Goal: Information Seeking & Learning: Check status

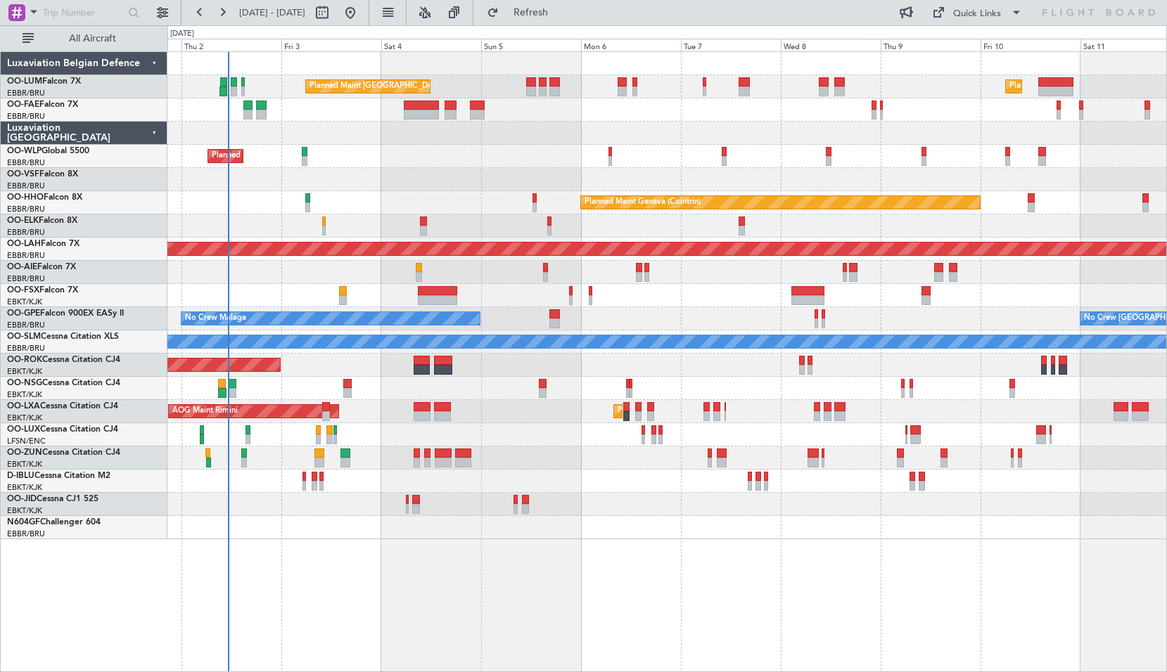
click at [376, 566] on div "Planned Maint [GEOGRAPHIC_DATA] ([GEOGRAPHIC_DATA] National) Planned Maint [GEO…" at bounding box center [667, 361] width 1000 height 621
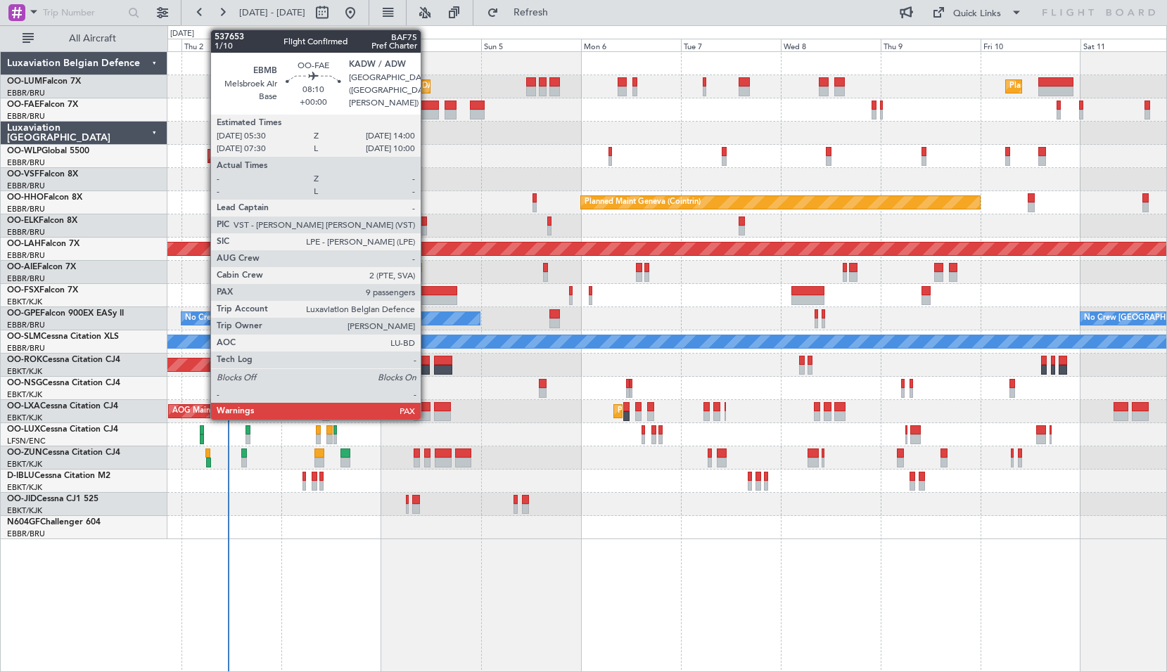
click at [427, 107] on div at bounding box center [422, 106] width 36 height 10
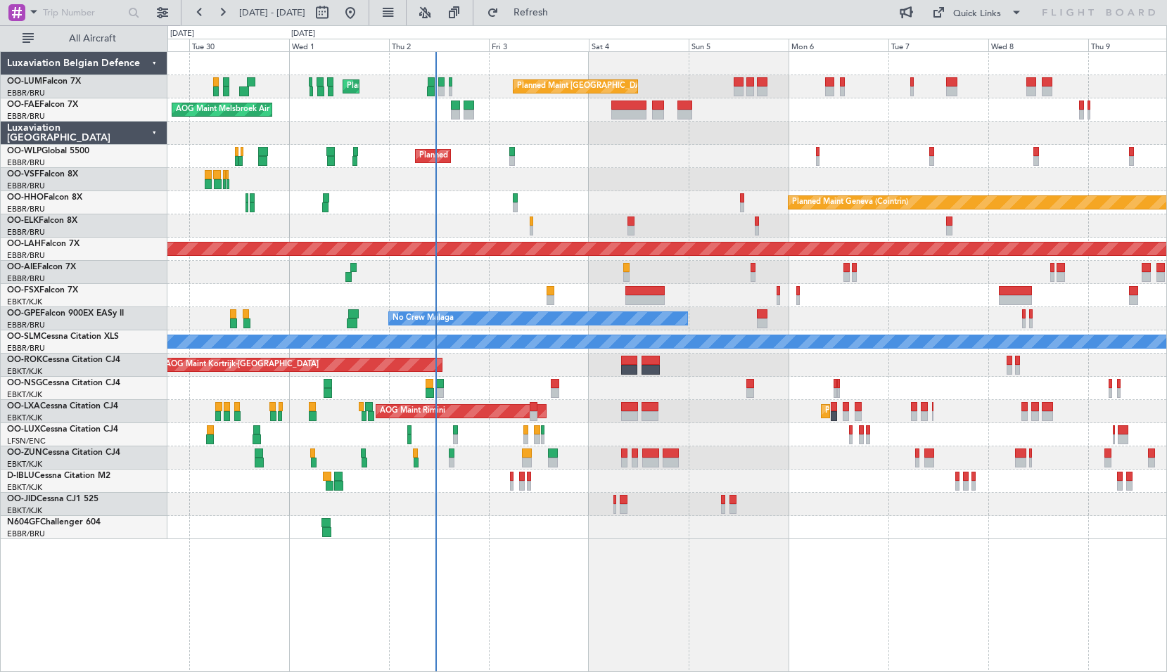
click at [486, 374] on div "AOG Maint Kortrijk-[GEOGRAPHIC_DATA]" at bounding box center [666, 365] width 999 height 23
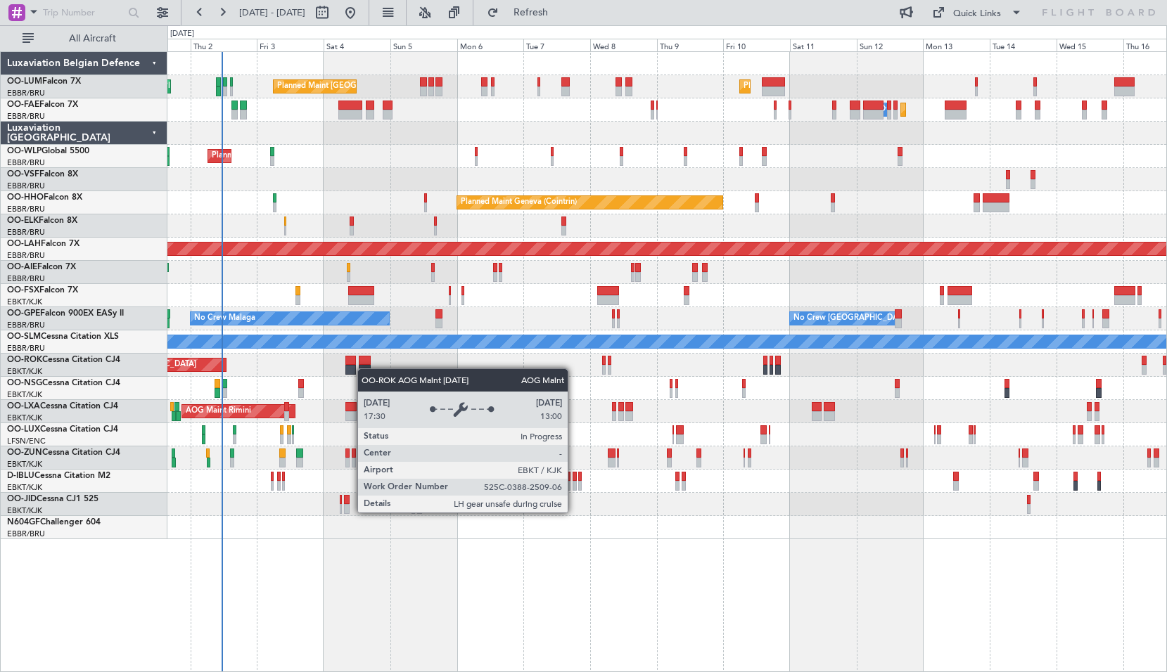
click at [236, 366] on div "AOG Maint Kortrijk-[GEOGRAPHIC_DATA]" at bounding box center [666, 365] width 999 height 23
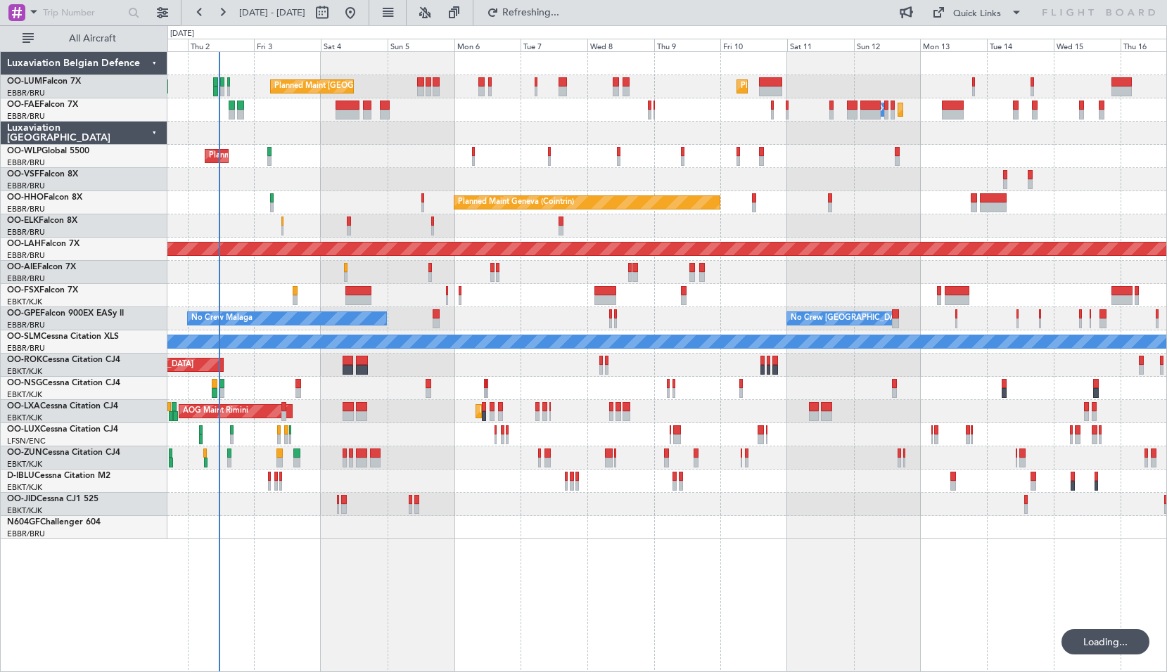
click at [483, 586] on div "Planned Maint [GEOGRAPHIC_DATA] ([GEOGRAPHIC_DATA] National) Planned Maint [GEO…" at bounding box center [667, 361] width 1000 height 621
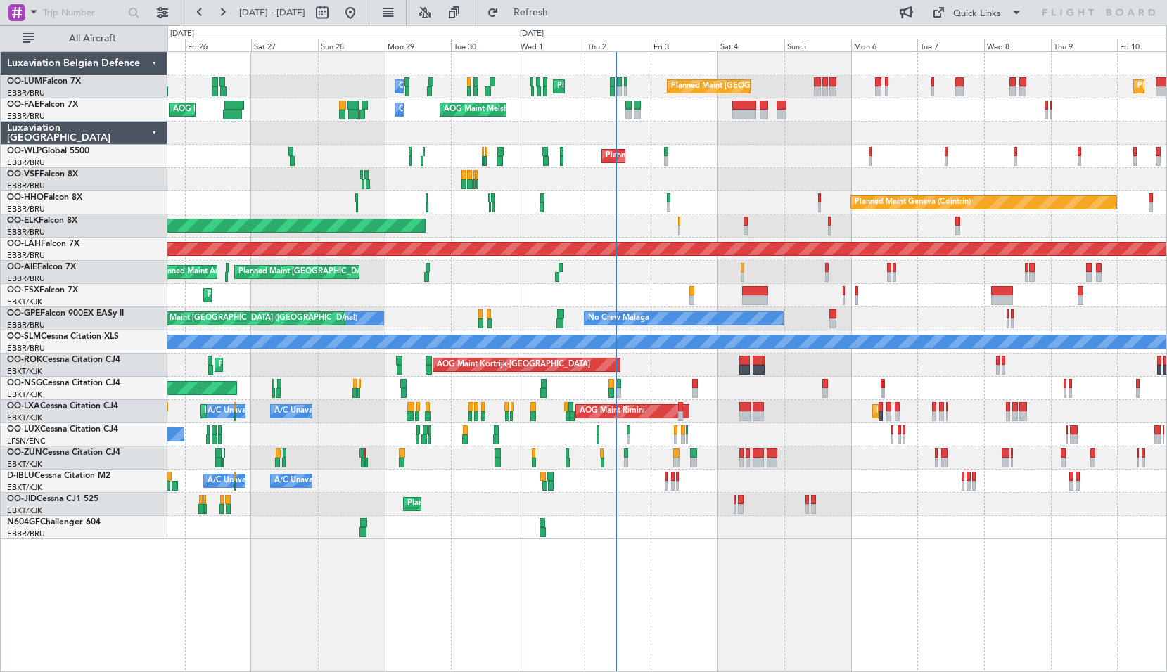
click at [658, 373] on div "AOG Maint Kortrijk-[GEOGRAPHIC_DATA] Planned Maint [GEOGRAPHIC_DATA]-[GEOGRAPHI…" at bounding box center [666, 365] width 999 height 23
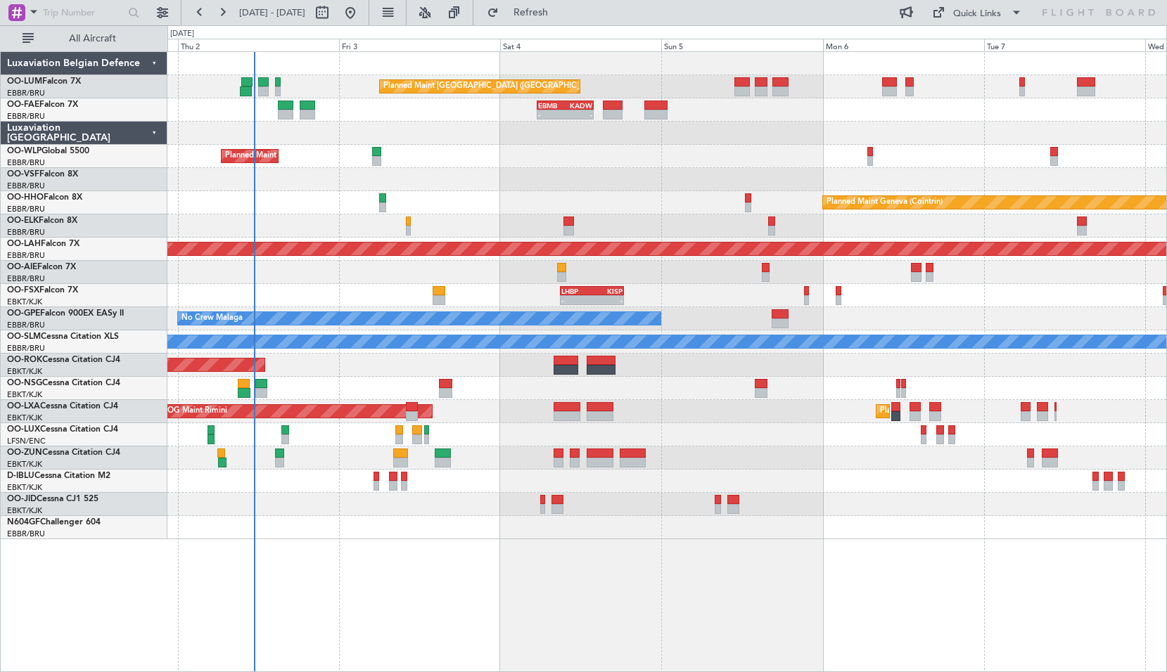
click at [496, 588] on div "Planned Maint [GEOGRAPHIC_DATA] ([GEOGRAPHIC_DATA] National) Planned Maint [GEO…" at bounding box center [667, 361] width 1000 height 621
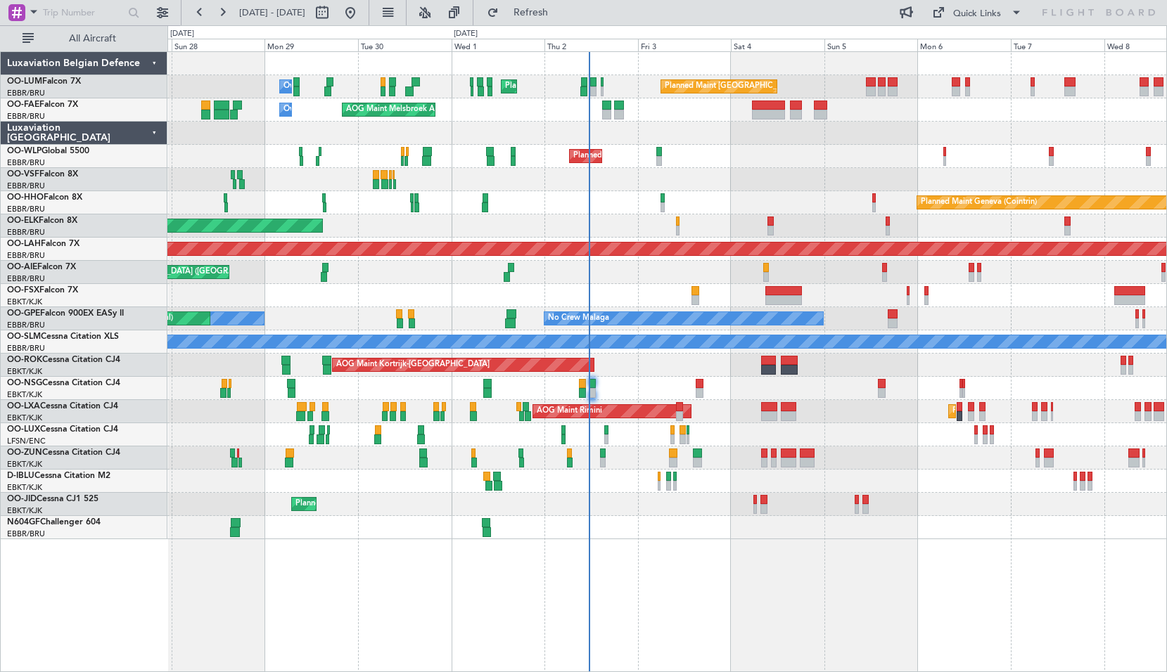
click at [649, 362] on div "Planned Maint [GEOGRAPHIC_DATA] ([GEOGRAPHIC_DATA] National) Planned Maint [GEO…" at bounding box center [666, 295] width 999 height 487
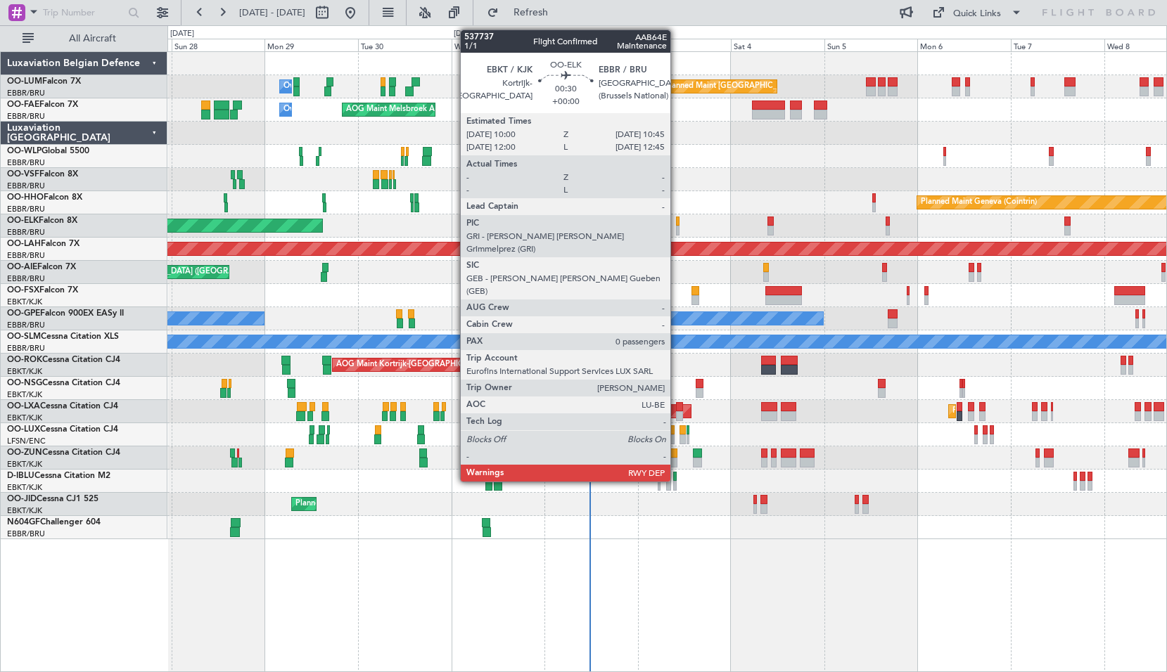
click at [677, 219] on div at bounding box center [678, 222] width 4 height 10
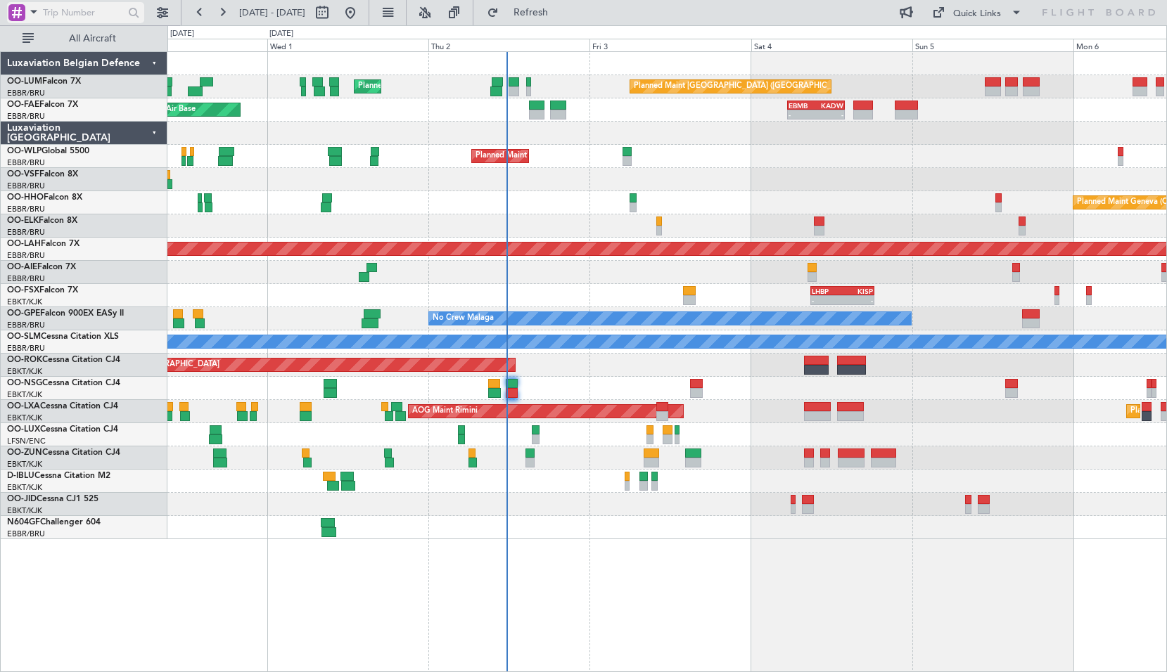
click at [30, 8] on span at bounding box center [33, 12] width 17 height 18
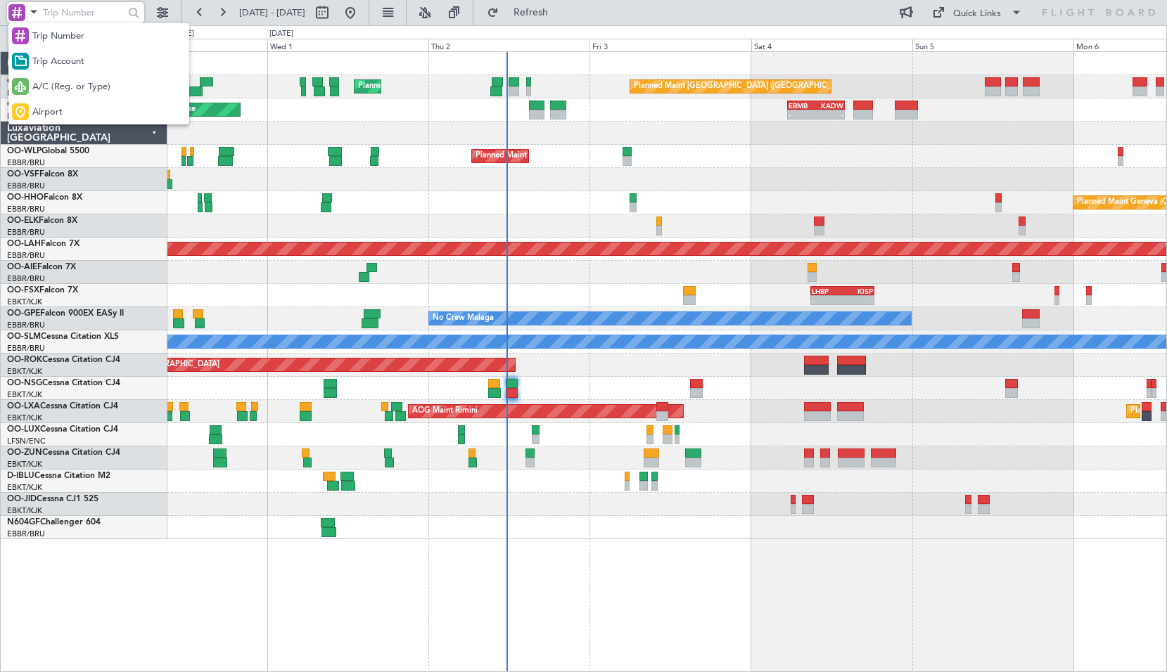
click at [55, 87] on span "A/C (Reg. or Type)" at bounding box center [71, 87] width 78 height 14
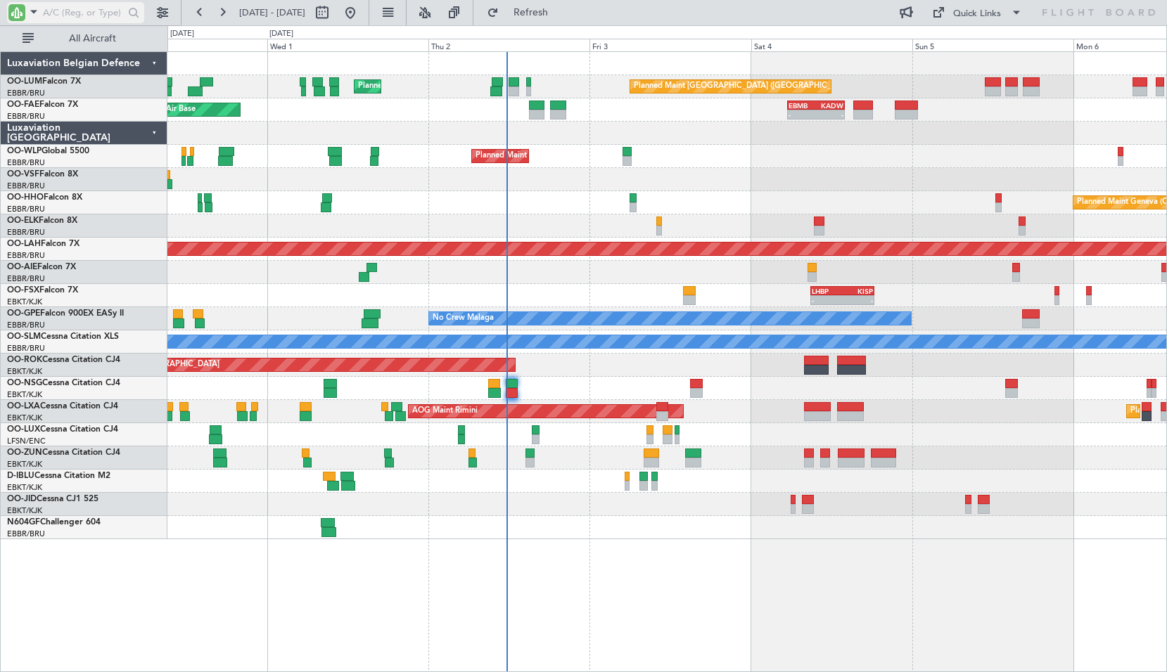
click at [63, 17] on input "text" at bounding box center [83, 12] width 81 height 21
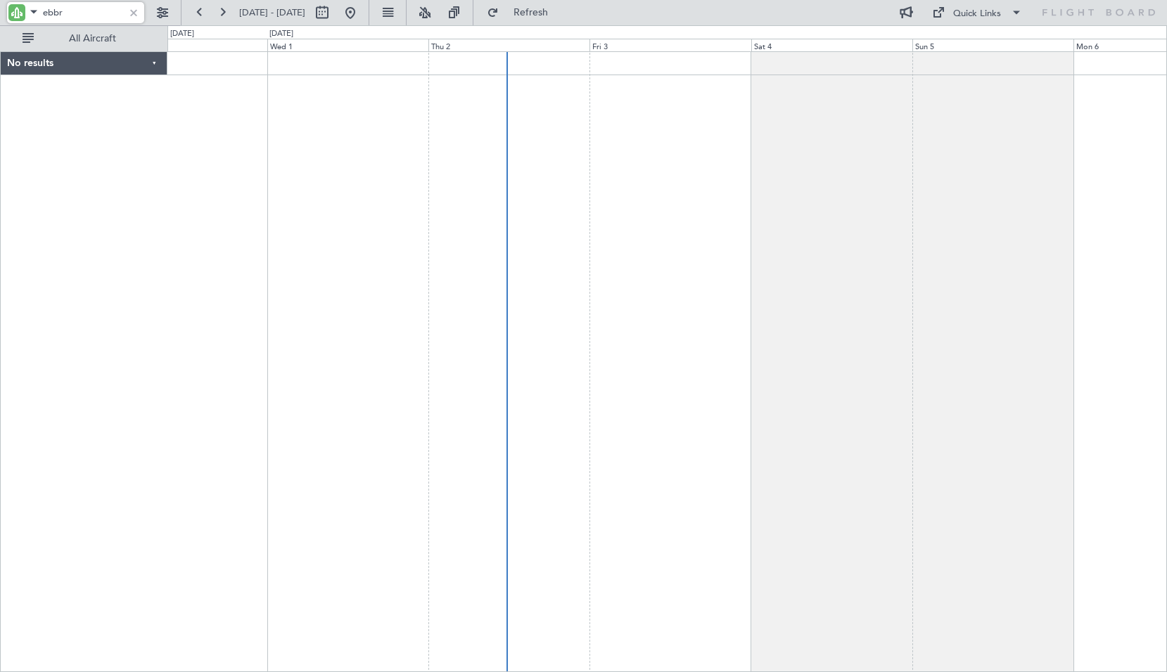
type input "ebbr"
click at [25, 13] on div at bounding box center [16, 12] width 17 height 17
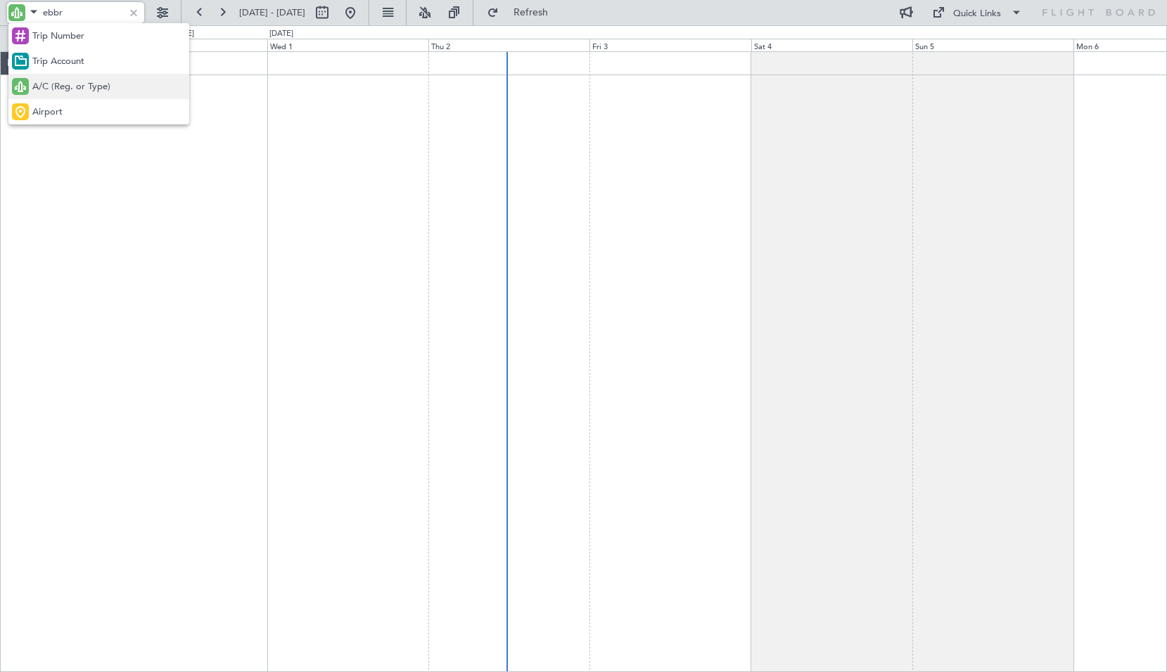
click at [65, 95] on div "A/C (Reg. or Type)" at bounding box center [98, 86] width 181 height 25
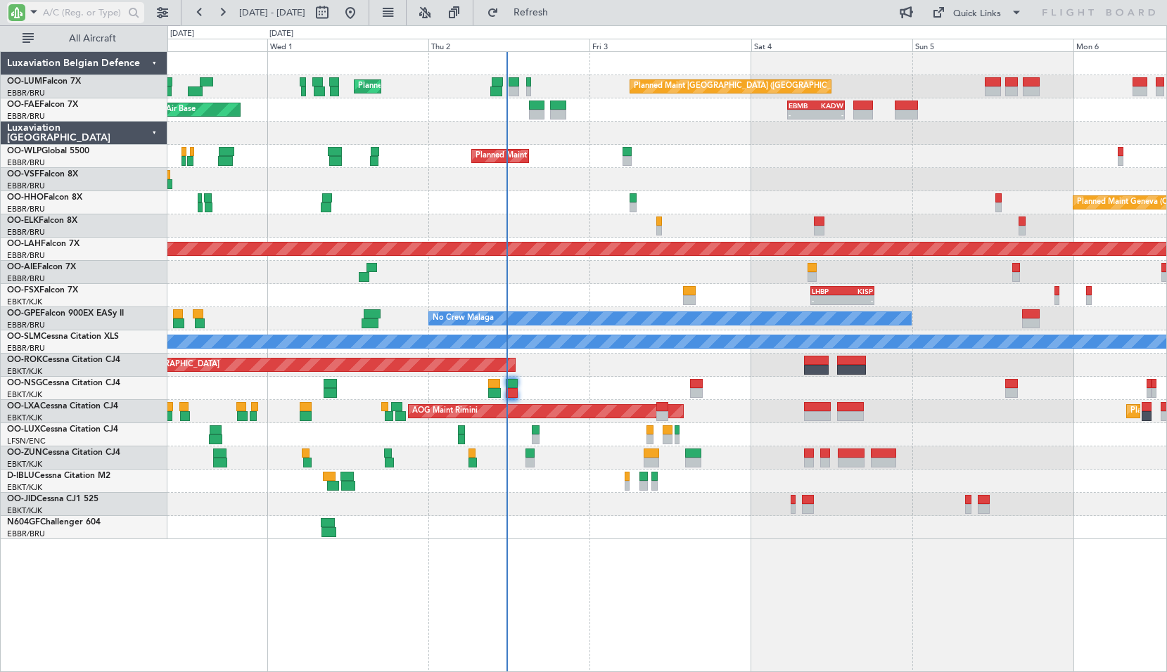
click at [41, 15] on span at bounding box center [33, 12] width 17 height 18
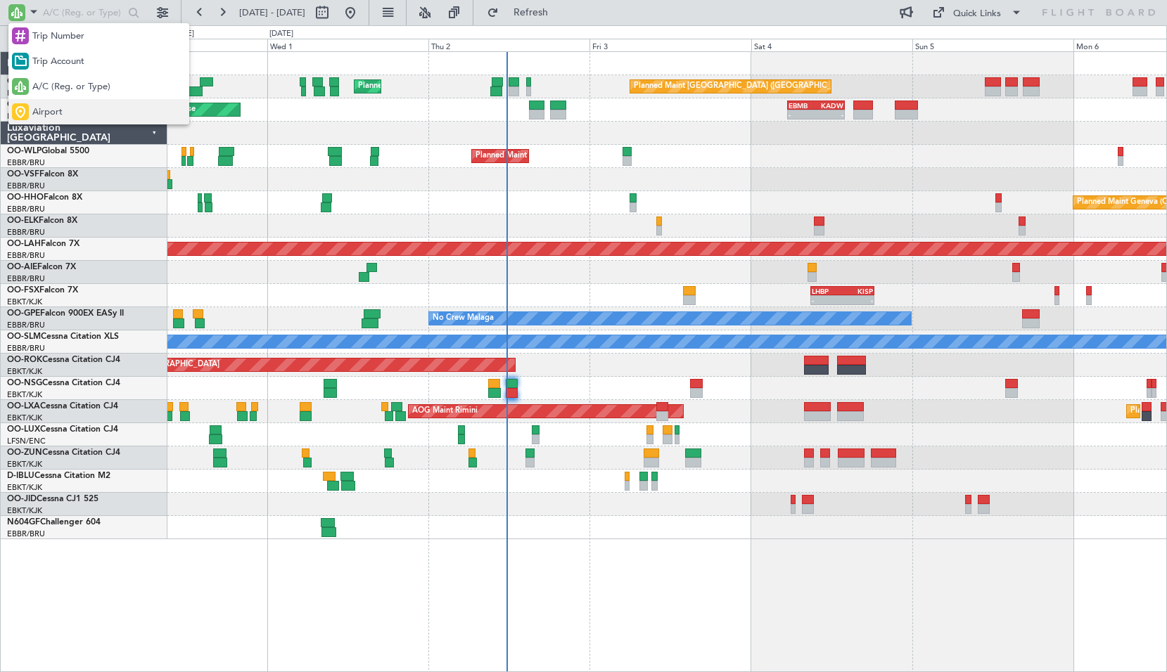
click at [48, 113] on span "Airport" at bounding box center [47, 113] width 30 height 14
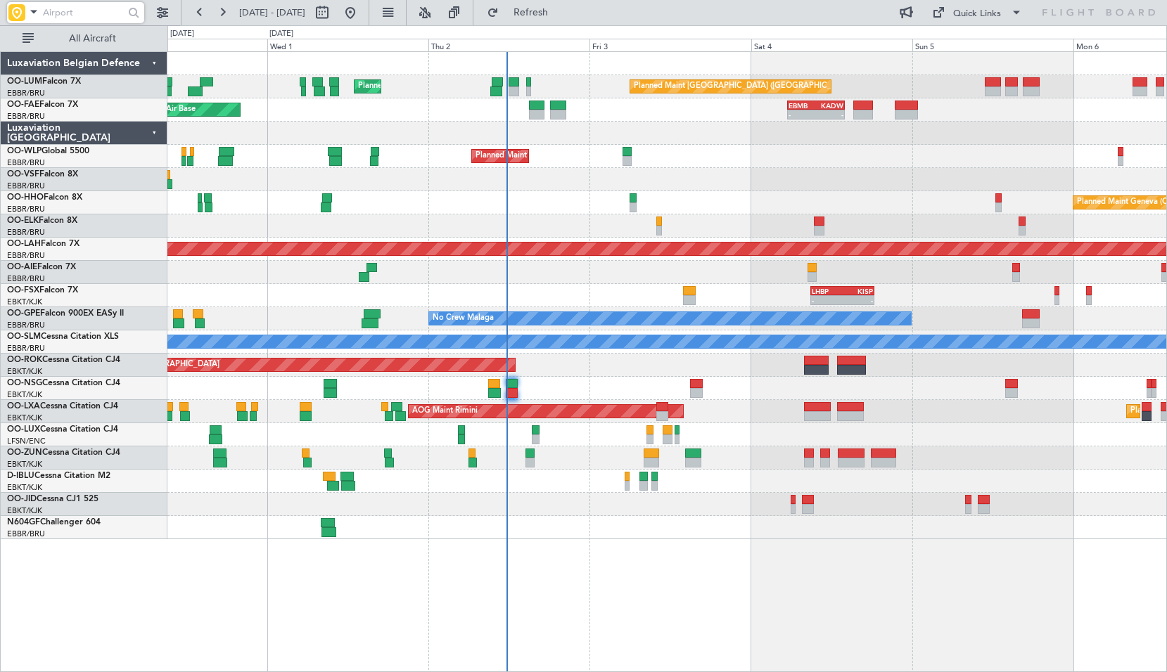
click at [53, 8] on input "text" at bounding box center [83, 12] width 81 height 21
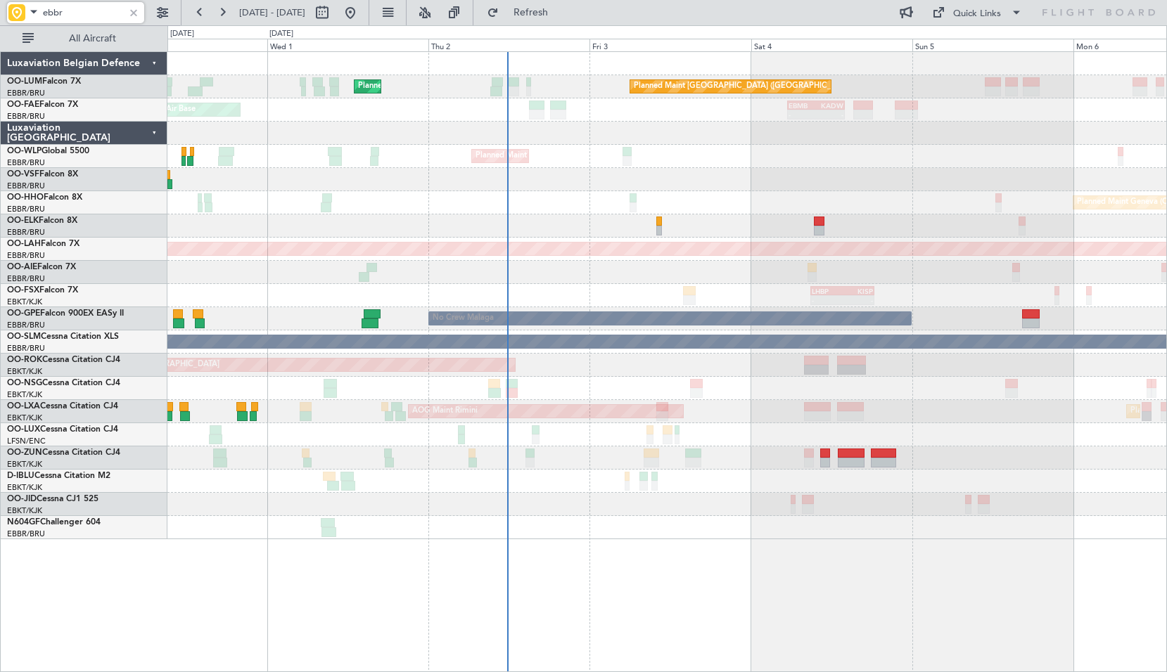
click at [73, 19] on input "ebbr" at bounding box center [83, 12] width 81 height 21
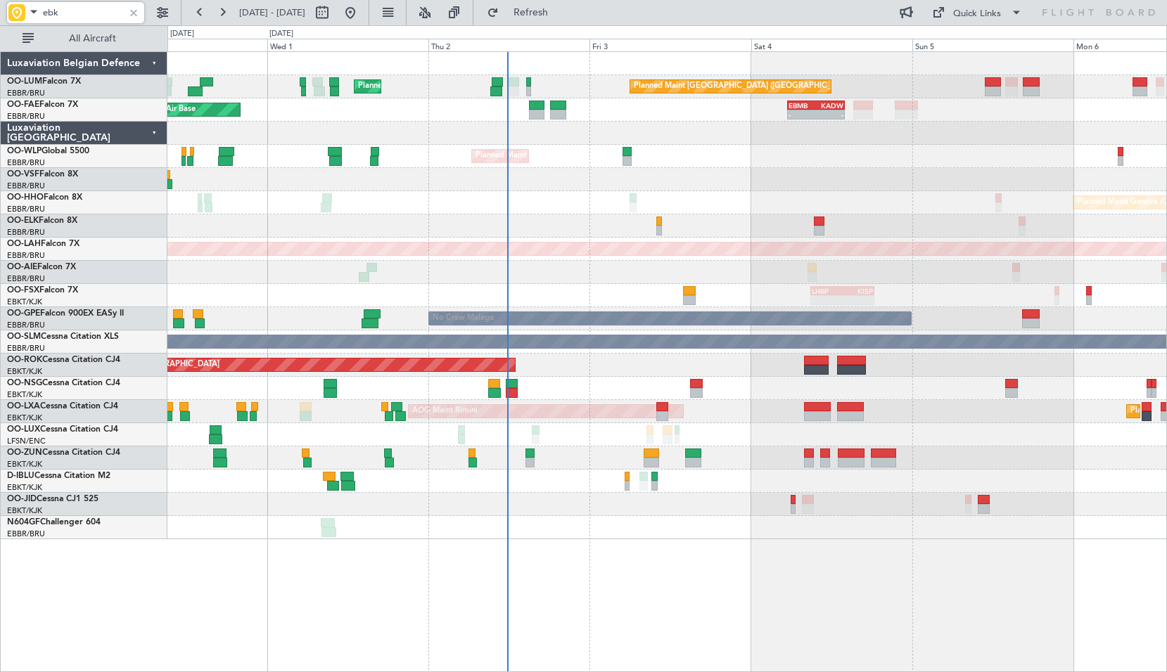
type input "ebkt"
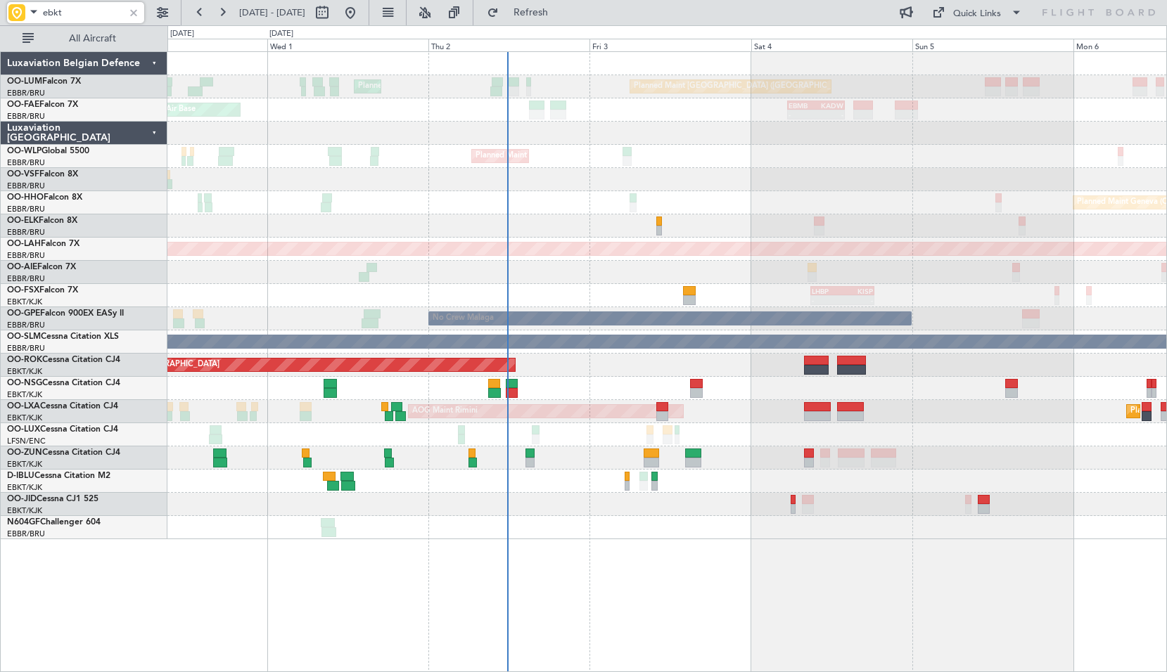
click at [96, 18] on input "ebkt" at bounding box center [83, 12] width 81 height 21
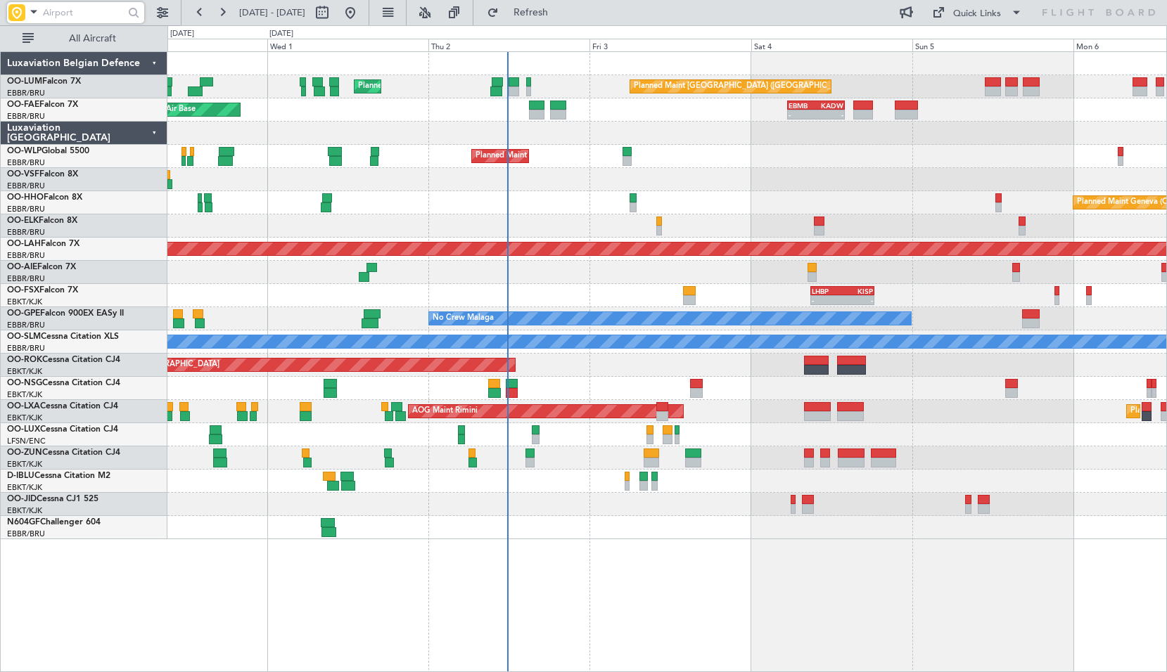
click at [551, 544] on div "Planned Maint [GEOGRAPHIC_DATA] ([GEOGRAPHIC_DATA] National) Planned Maint [GEO…" at bounding box center [667, 361] width 1000 height 621
click at [60, 476] on link "D-IBLU Cessna Citation M2" at bounding box center [58, 476] width 103 height 8
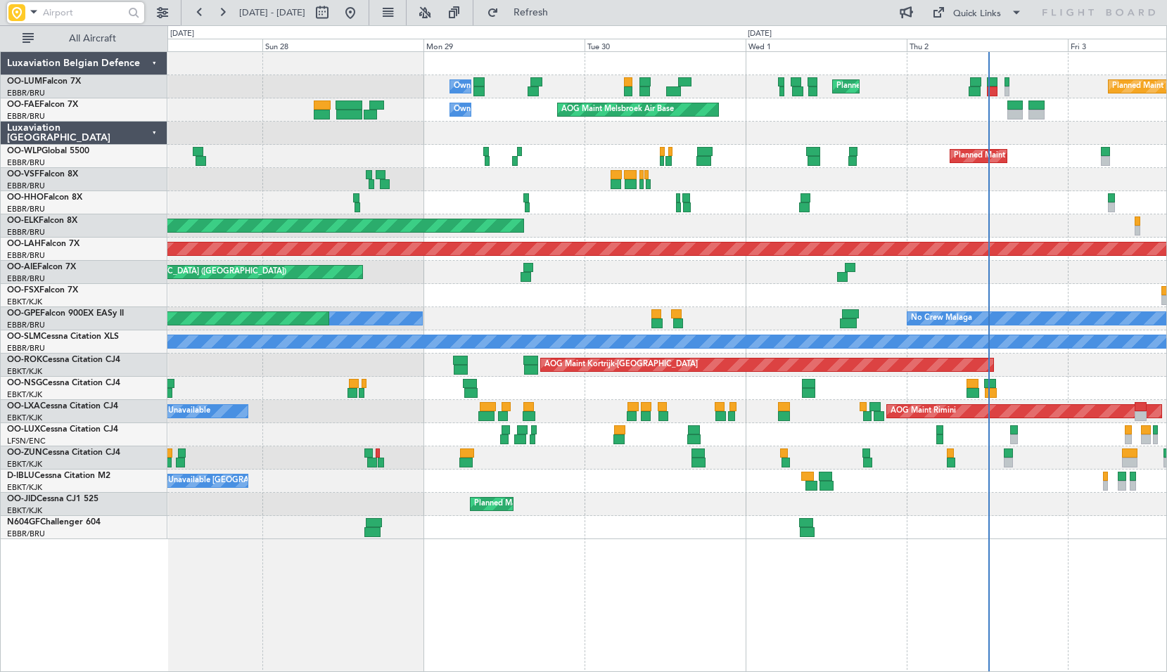
click at [742, 527] on div "Planned Maint [GEOGRAPHIC_DATA] ([GEOGRAPHIC_DATA] National) Planned Maint [GEO…" at bounding box center [666, 295] width 999 height 487
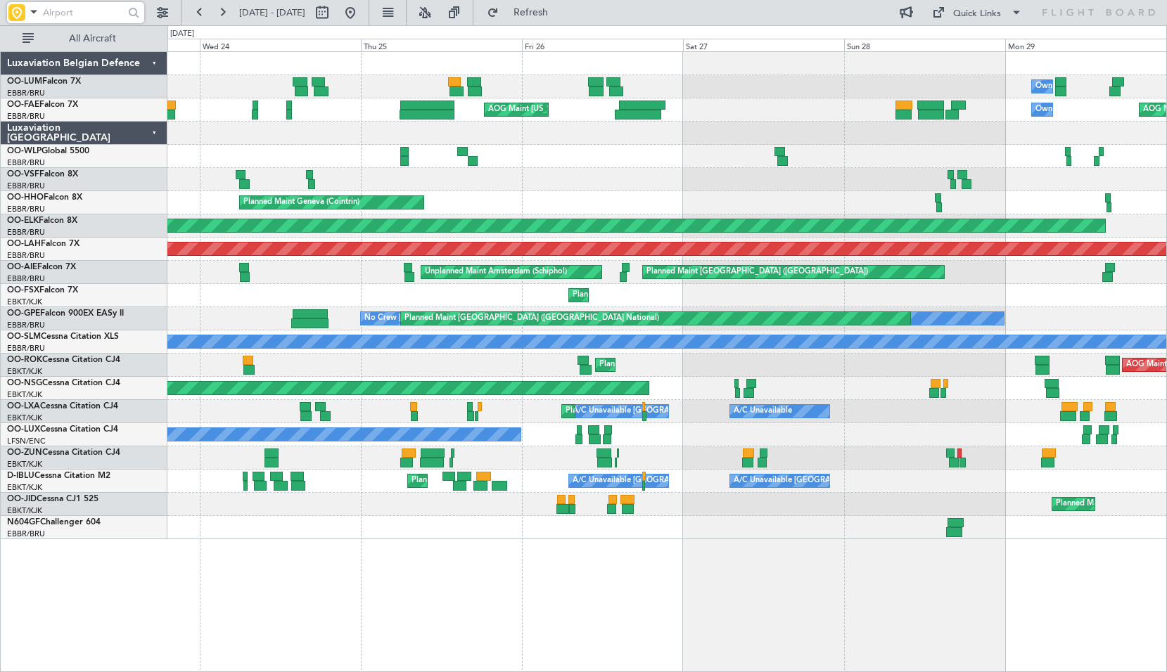
click at [841, 395] on div "Planned Maint [GEOGRAPHIC_DATA] ([GEOGRAPHIC_DATA])" at bounding box center [666, 388] width 999 height 23
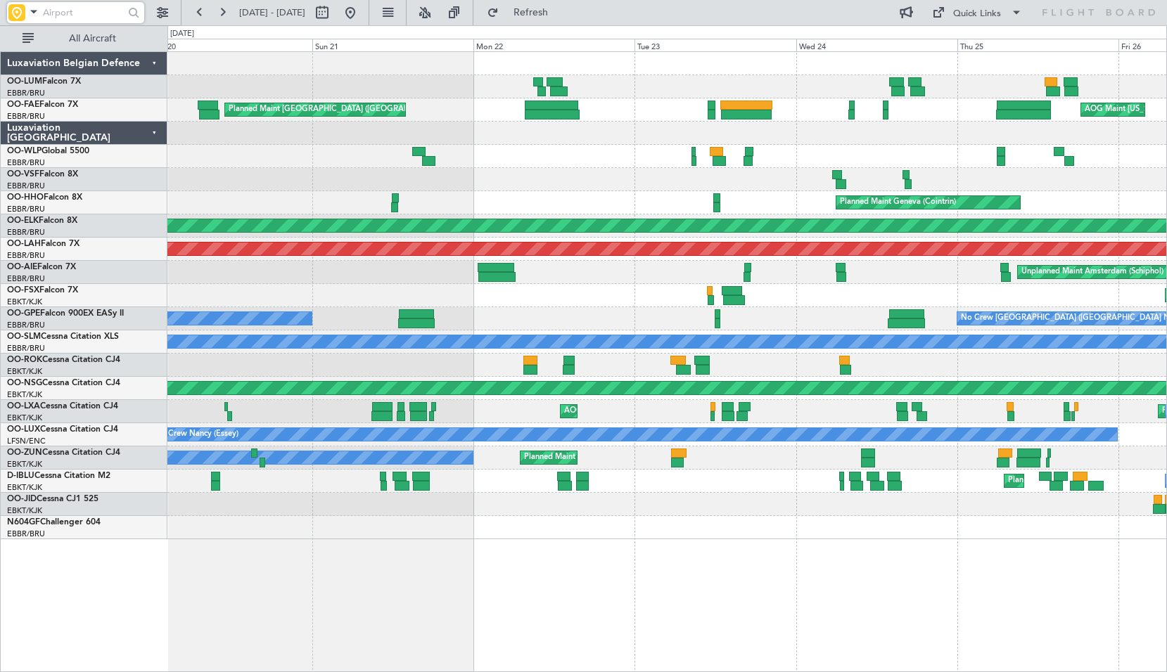
click at [843, 413] on div "Planned Maint [GEOGRAPHIC_DATA] ([GEOGRAPHIC_DATA] National) AOG Maint [US_STAT…" at bounding box center [666, 295] width 999 height 487
